Goal: Use online tool/utility

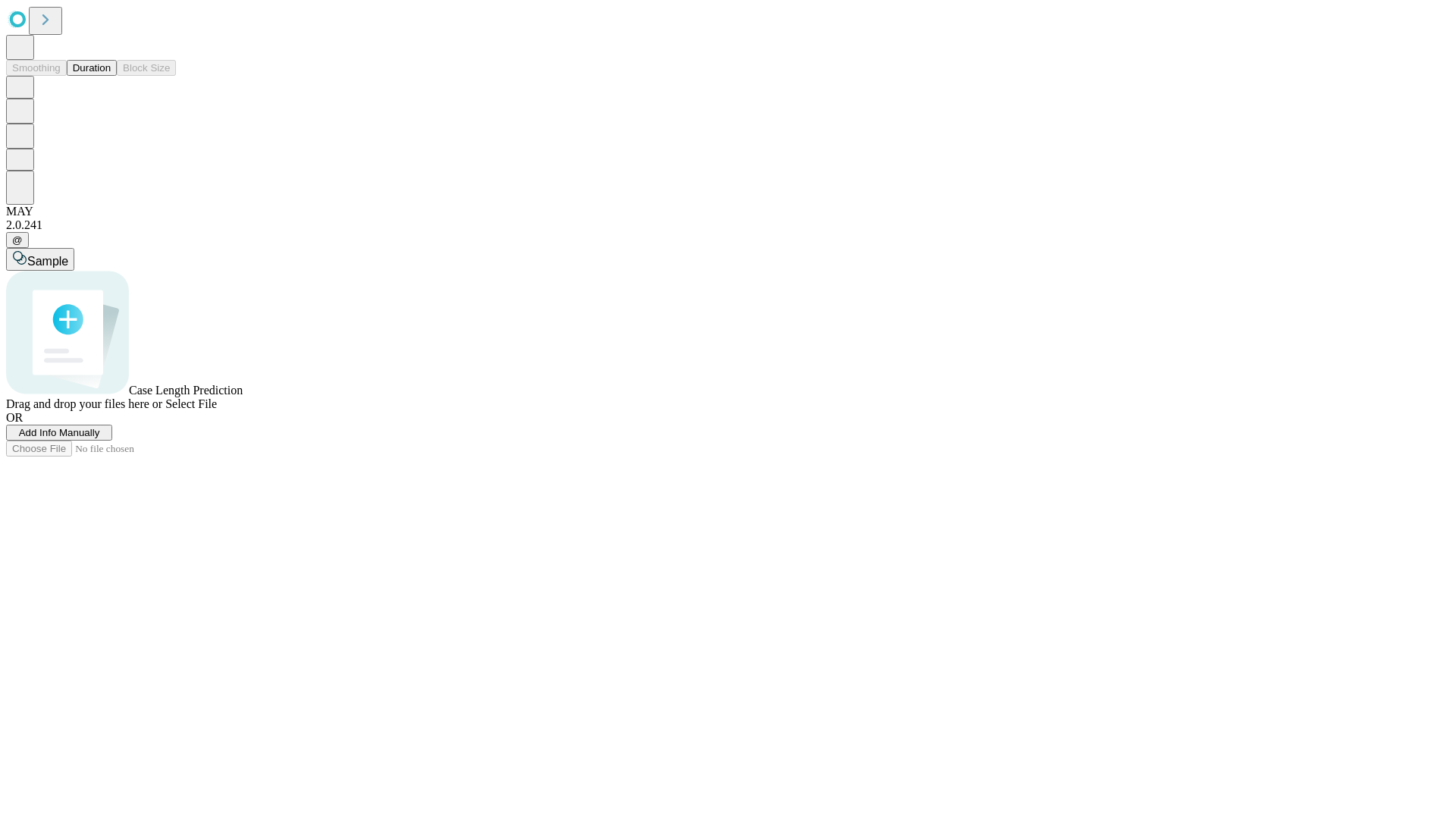
click at [111, 76] on button "Duration" at bounding box center [92, 67] width 50 height 16
click at [68, 255] on span "Sample" at bounding box center [47, 261] width 41 height 12
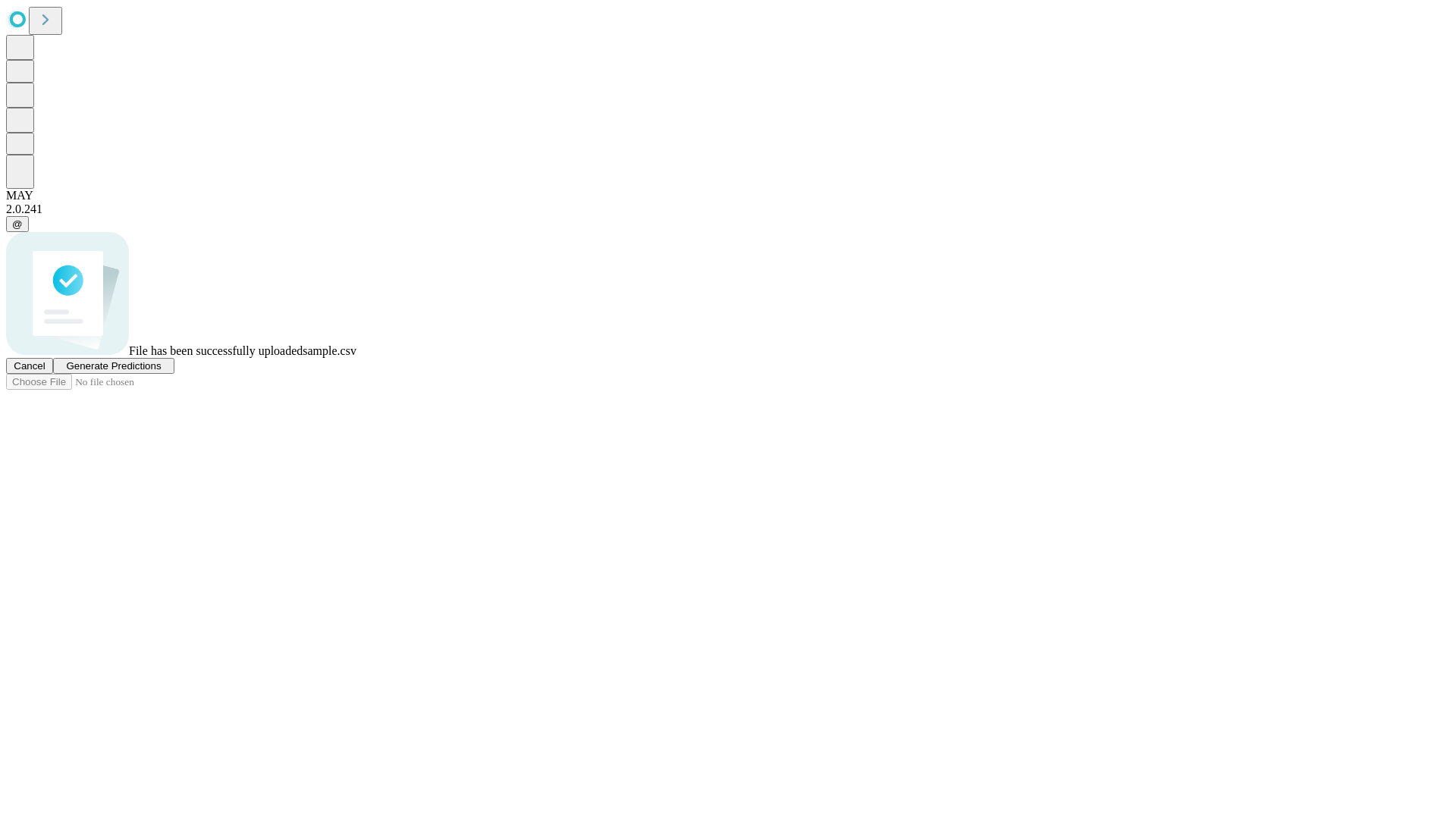
click at [161, 372] on span "Generate Predictions" at bounding box center [113, 366] width 95 height 12
